Goal: Information Seeking & Learning: Learn about a topic

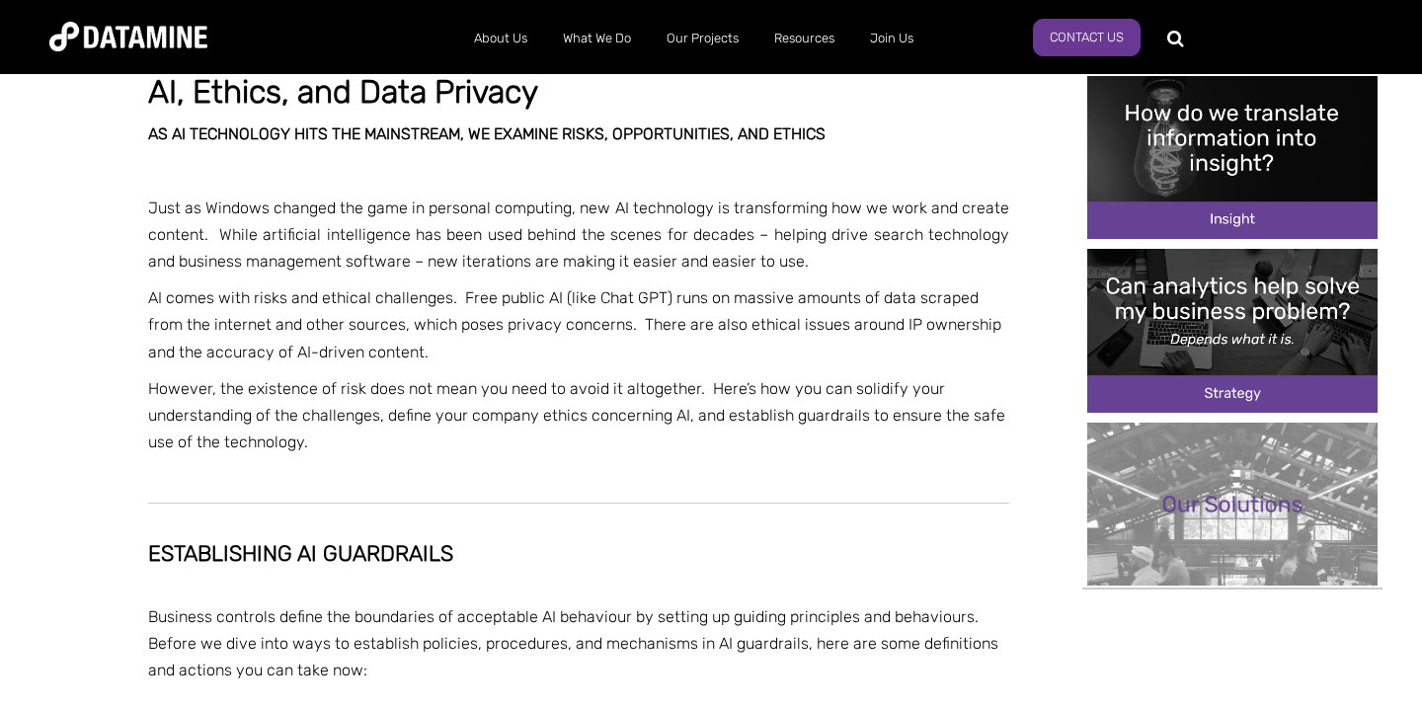
scroll to position [671, 0]
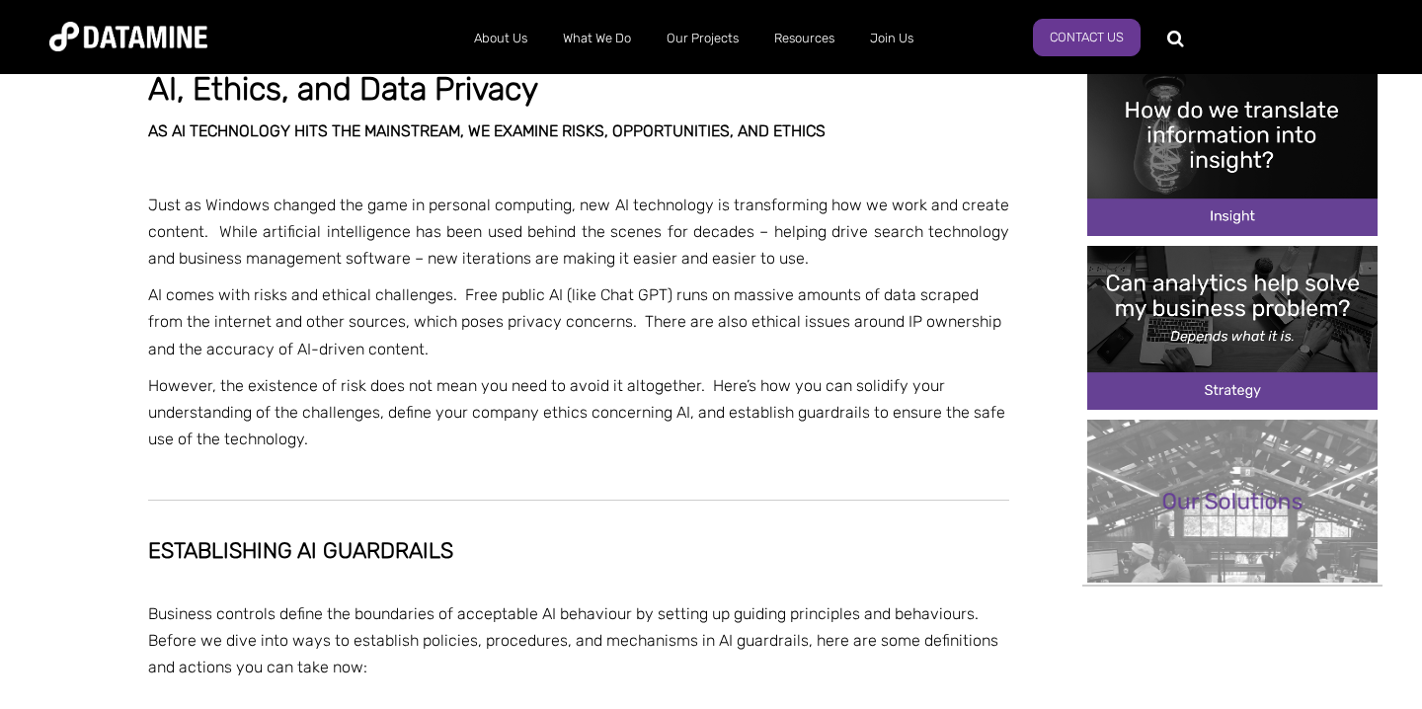
click at [330, 210] on p "Just as Windows changed the game in personal computing, new AI technology is tr…" at bounding box center [578, 232] width 861 height 81
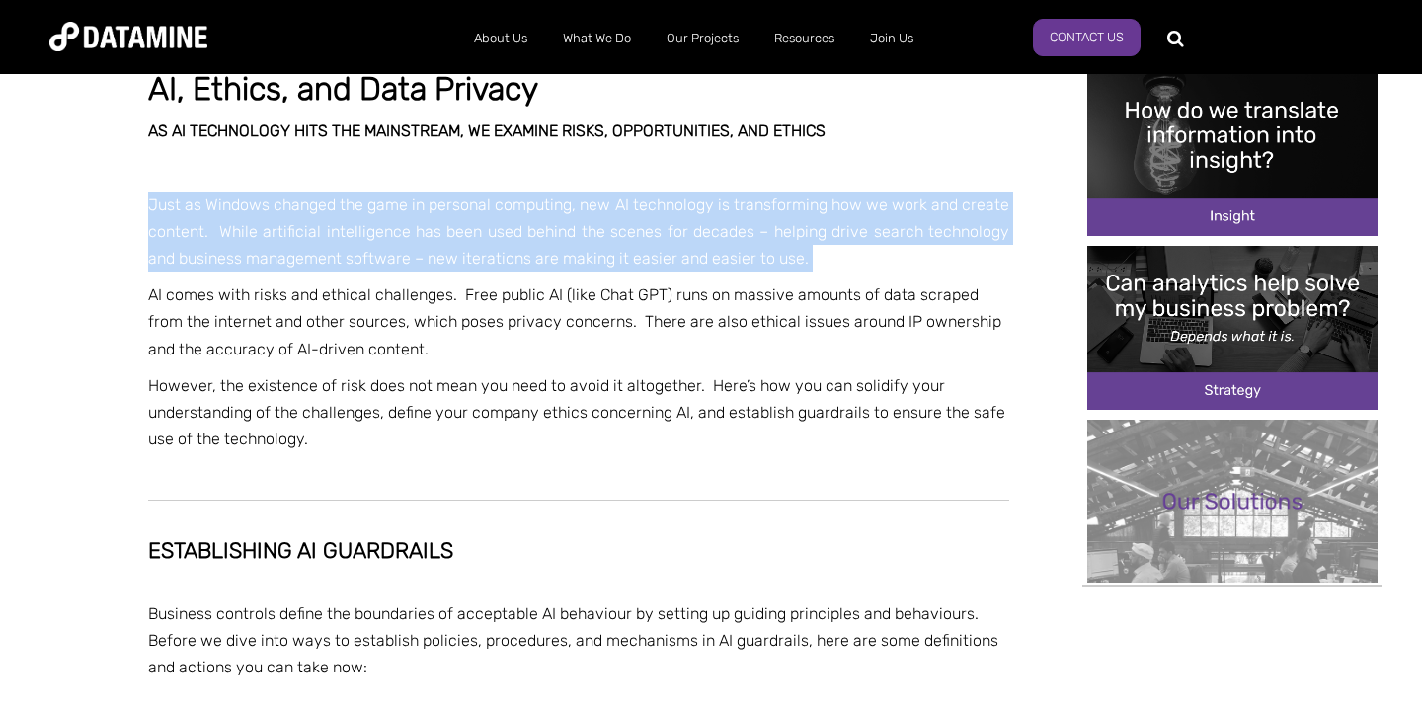
click at [330, 210] on p "Just as Windows changed the game in personal computing, new AI technology is tr…" at bounding box center [578, 232] width 861 height 81
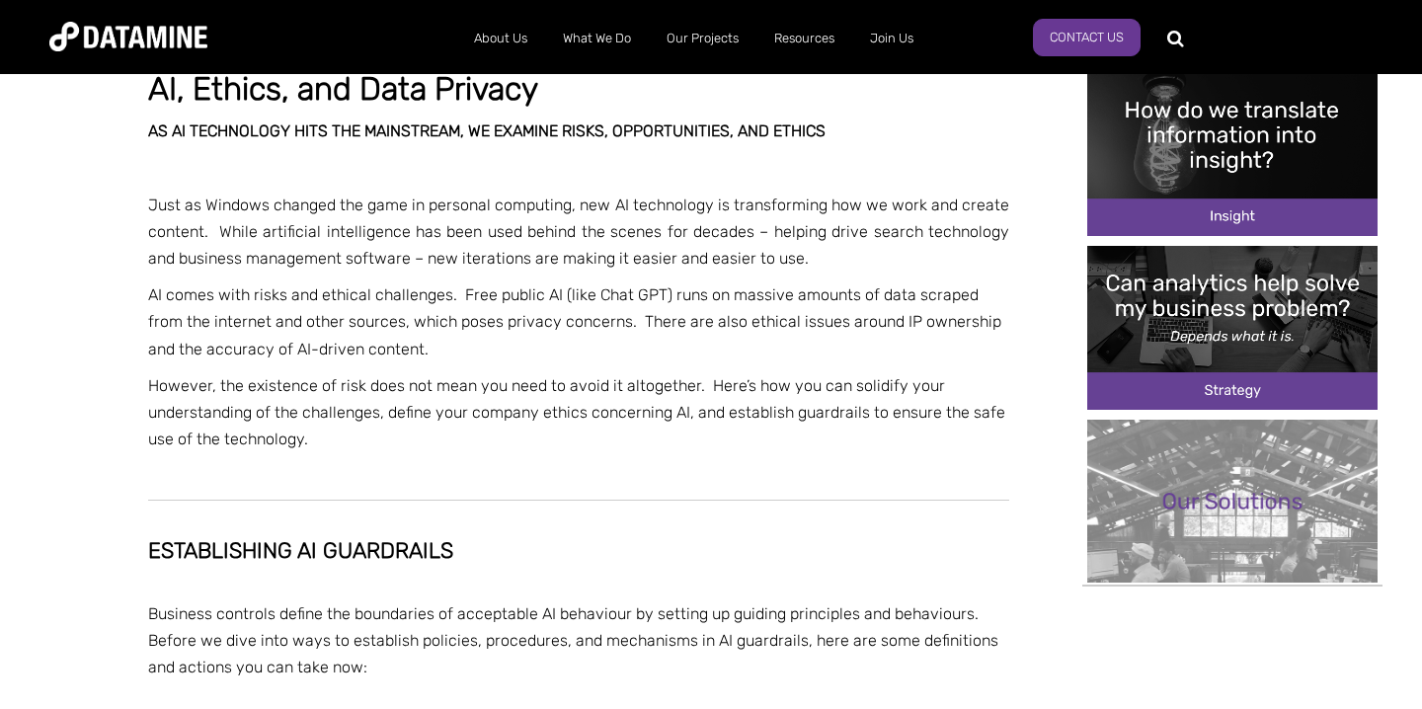
click at [338, 284] on p "AI comes with risks and ethical challenges. Free public AI (like Chat GPT) runs…" at bounding box center [578, 321] width 861 height 81
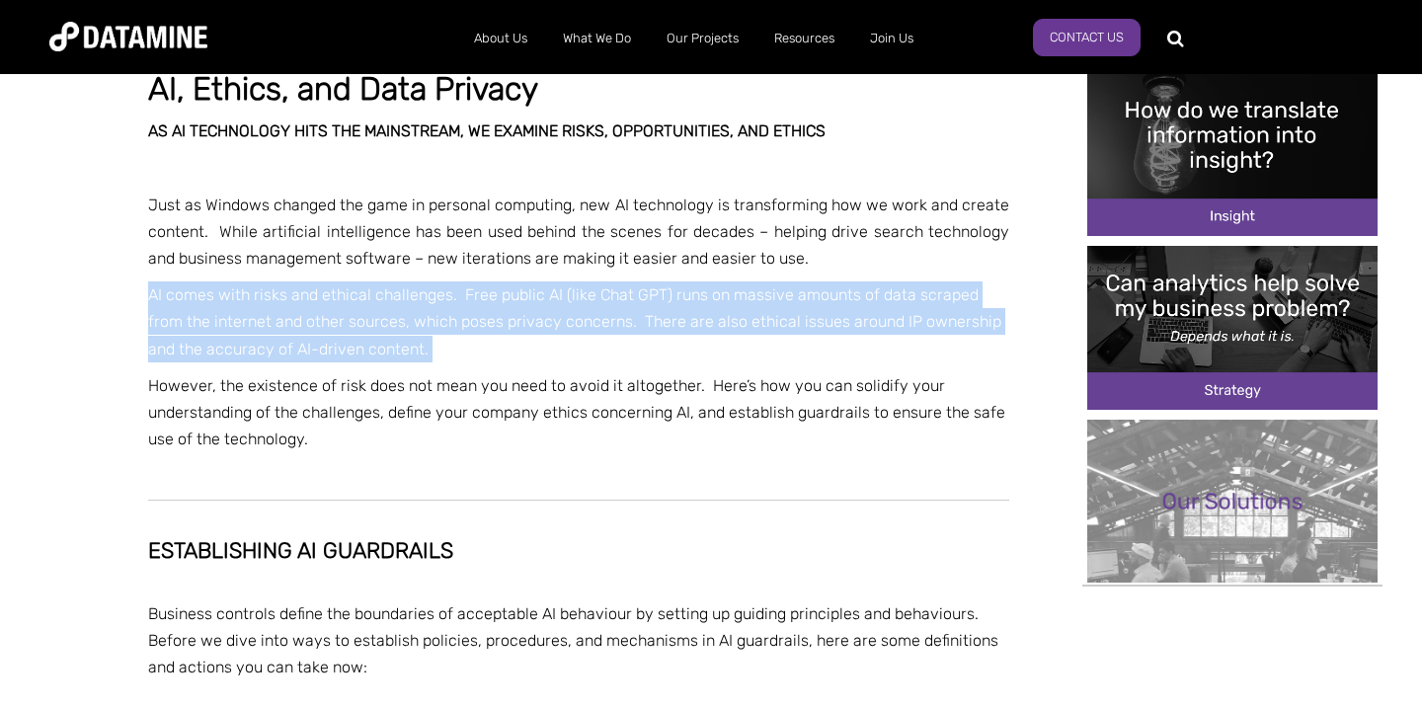
click at [338, 284] on p "AI comes with risks and ethical challenges. Free public AI (like Chat GPT) runs…" at bounding box center [578, 321] width 861 height 81
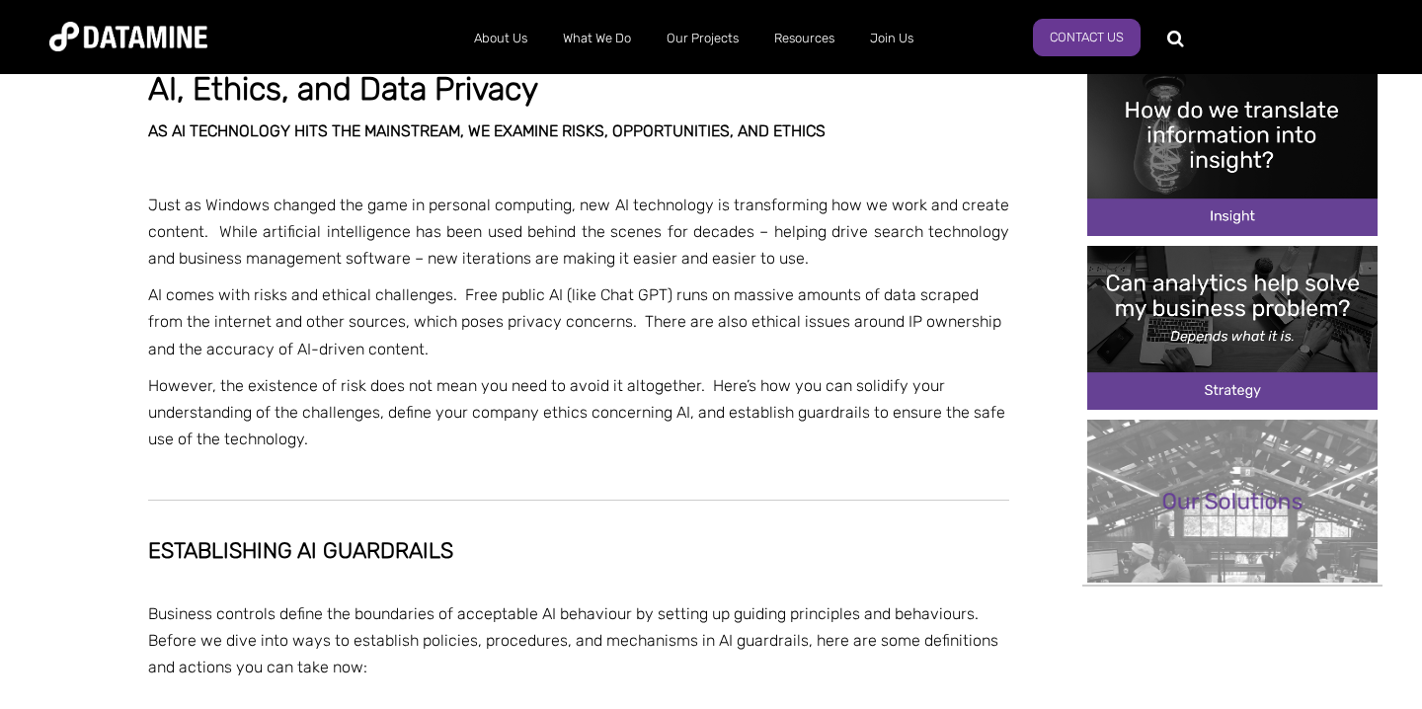
click at [431, 335] on p "AI comes with risks and ethical challenges. Free public AI (like Chat GPT) runs…" at bounding box center [578, 321] width 861 height 81
click at [432, 335] on p "AI comes with risks and ethical challenges. Free public AI (like Chat GPT) runs…" at bounding box center [578, 321] width 861 height 81
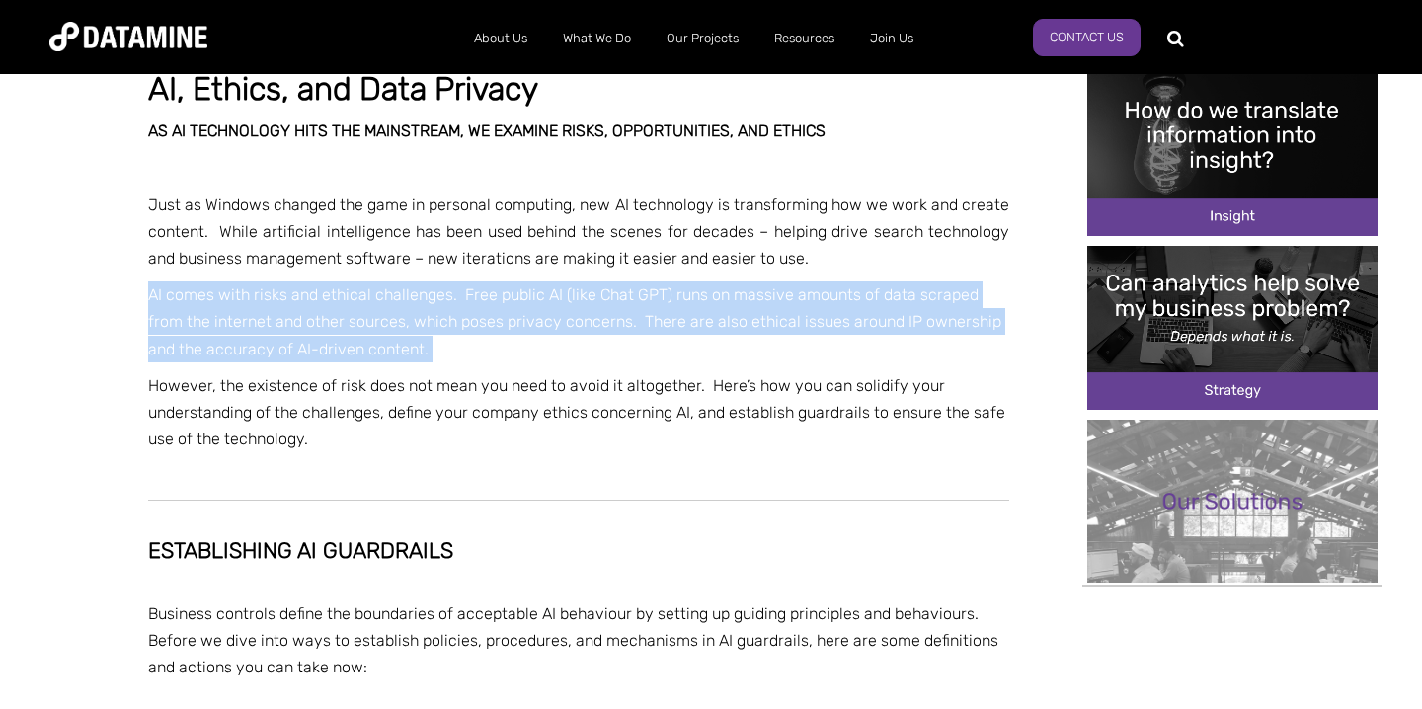
click at [432, 335] on p "AI comes with risks and ethical challenges. Free public AI (like Chat GPT) runs…" at bounding box center [578, 321] width 861 height 81
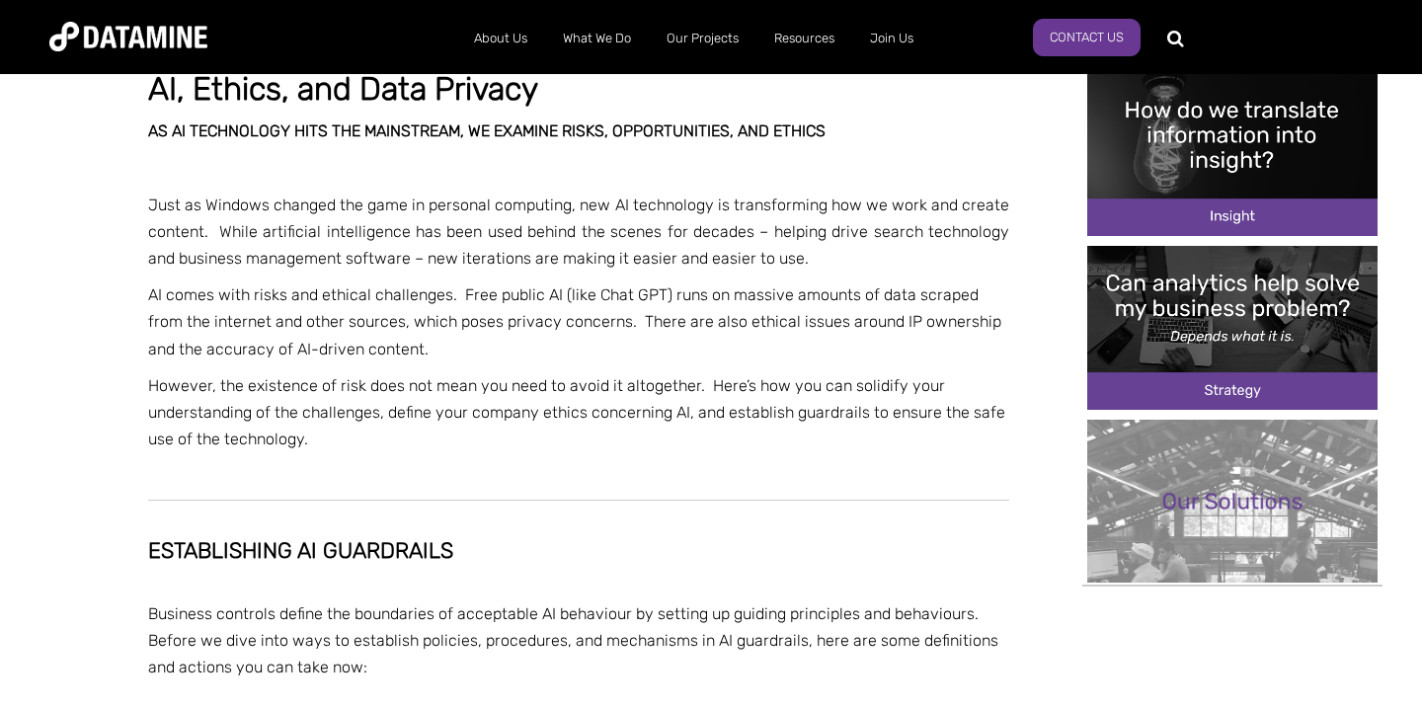
click at [445, 410] on p "However, the existence of risk does not mean you need to avoid it altogether. H…" at bounding box center [578, 412] width 861 height 81
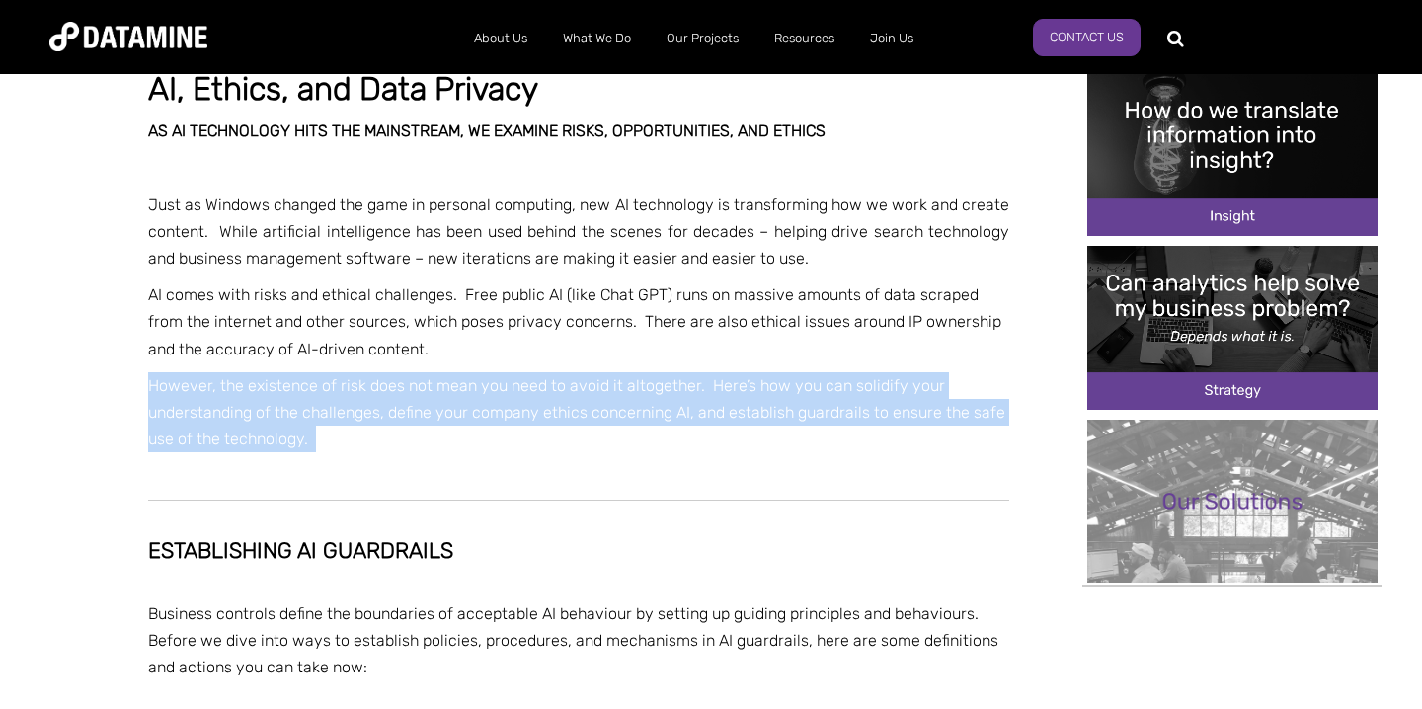
click at [445, 410] on p "However, the existence of risk does not mean you need to avoid it altogether. H…" at bounding box center [578, 412] width 861 height 81
click at [451, 420] on p "However, the existence of risk does not mean you need to avoid it altogether. H…" at bounding box center [578, 412] width 861 height 81
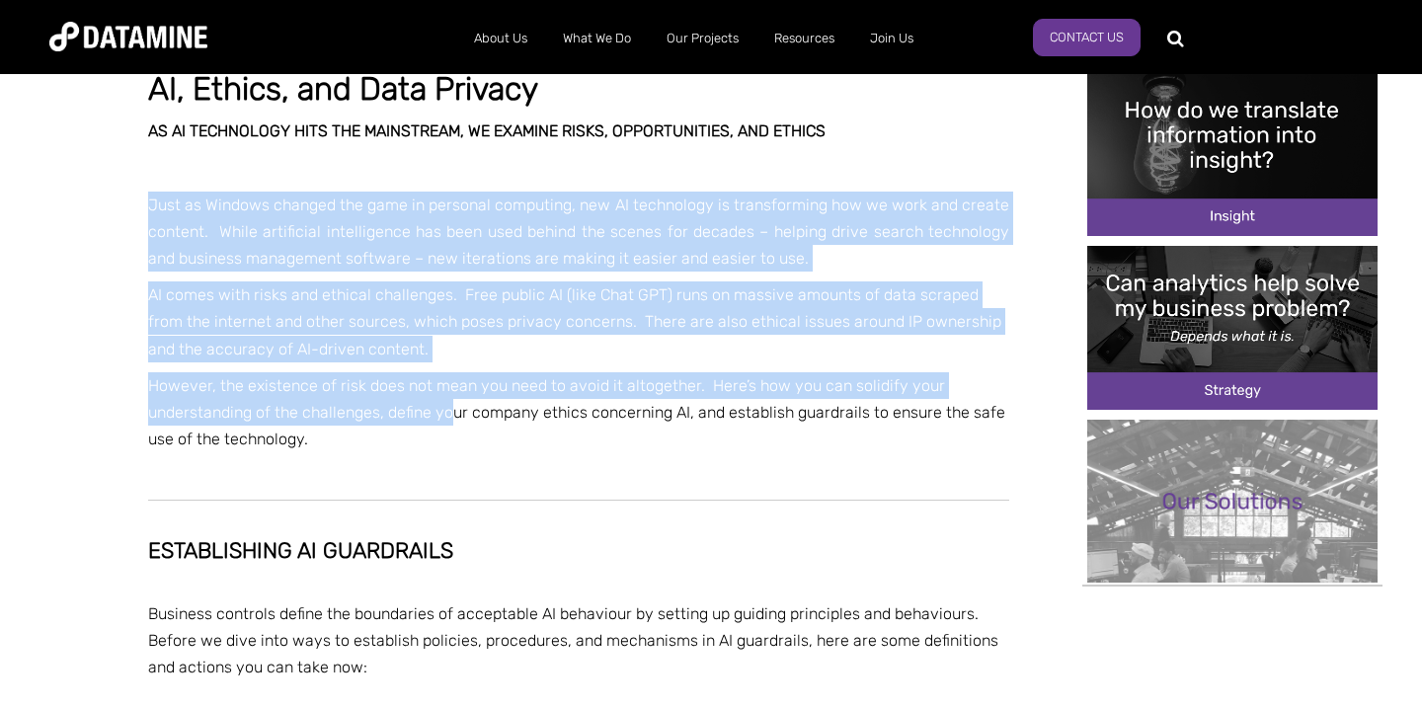
drag, startPoint x: 449, startPoint y: 423, endPoint x: 88, endPoint y: 216, distance: 416.1
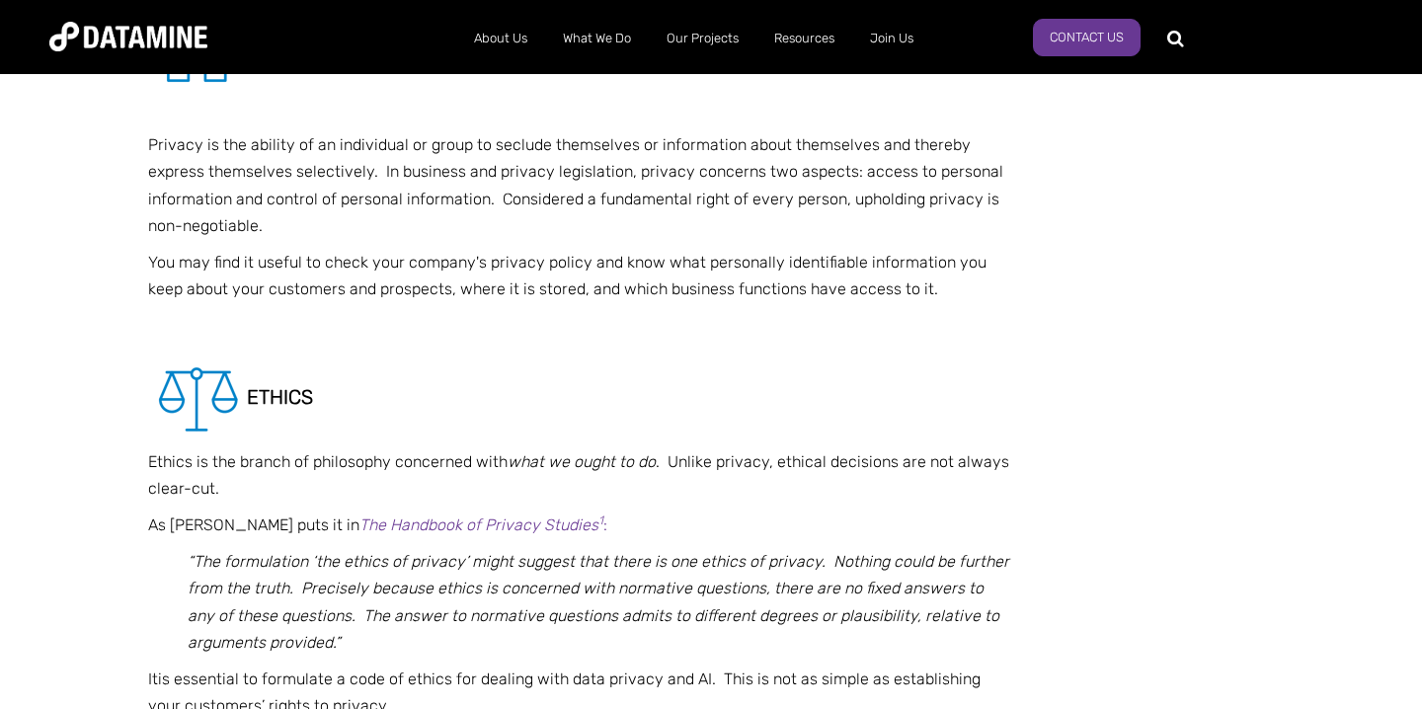
scroll to position [1422, 0]
